Goal: Task Accomplishment & Management: Use online tool/utility

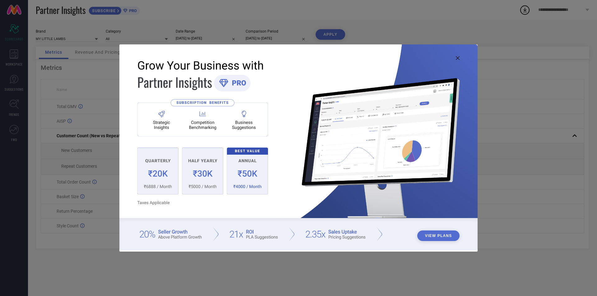
click at [458, 55] on img at bounding box center [298, 147] width 358 height 206
click at [458, 59] on icon at bounding box center [458, 58] width 4 height 4
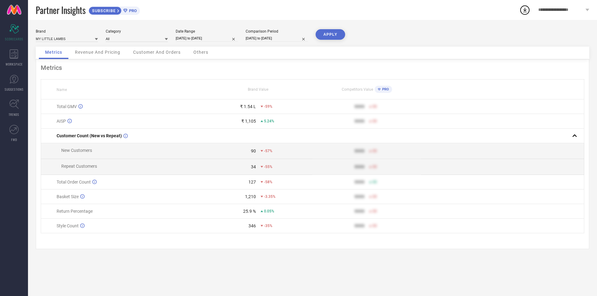
click at [95, 39] on icon at bounding box center [96, 39] width 3 height 3
click at [54, 46] on span "MY LITTLE LAMBS" at bounding box center [54, 47] width 30 height 4
click at [67, 39] on input at bounding box center [67, 38] width 62 height 7
